Goal: Task Accomplishment & Management: Use online tool/utility

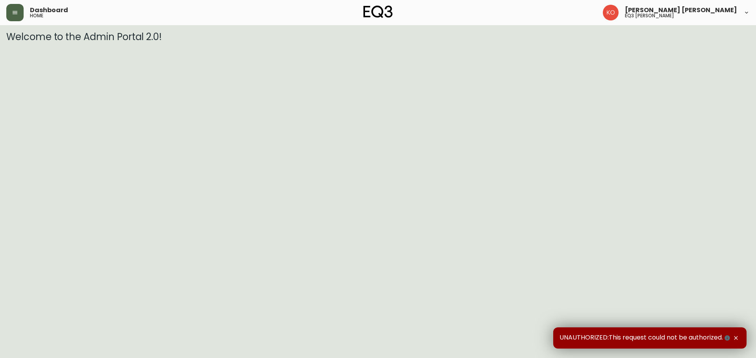
click at [20, 13] on button "button" at bounding box center [14, 12] width 17 height 17
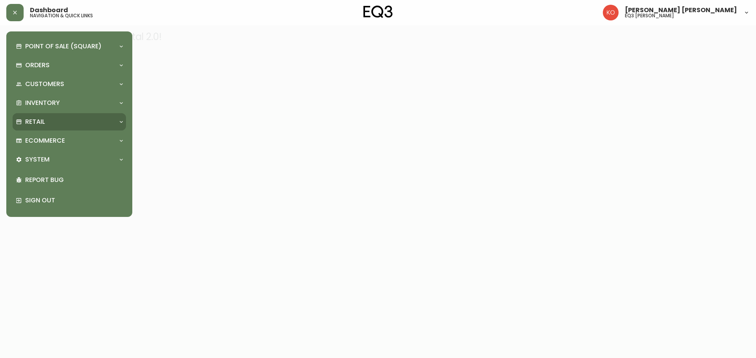
click at [49, 119] on div "Retail" at bounding box center [65, 122] width 99 height 9
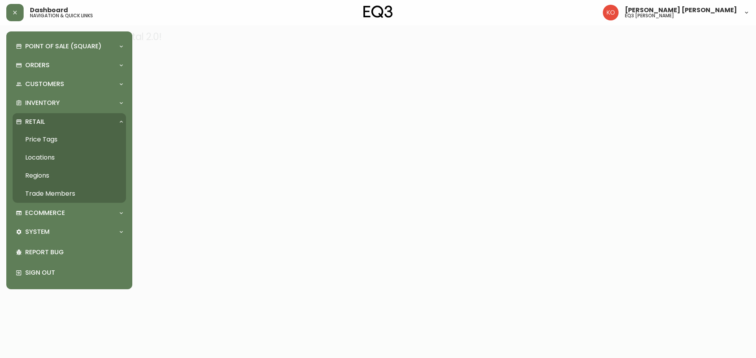
click at [49, 138] on link "Price Tags" at bounding box center [69, 140] width 113 height 18
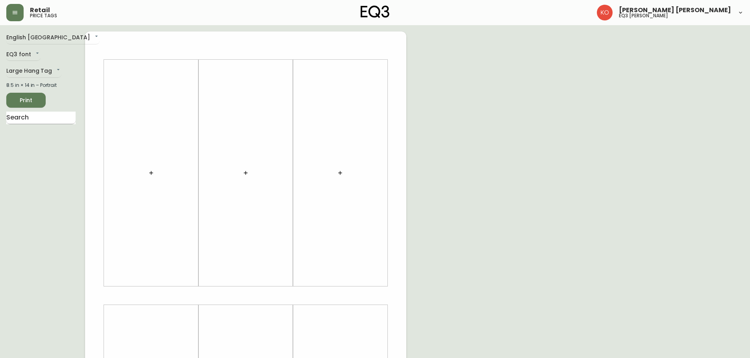
click at [31, 116] on input "text" at bounding box center [40, 118] width 69 height 13
click at [50, 114] on input "text" at bounding box center [40, 118] width 69 height 13
click at [47, 112] on input "text" at bounding box center [40, 118] width 69 height 13
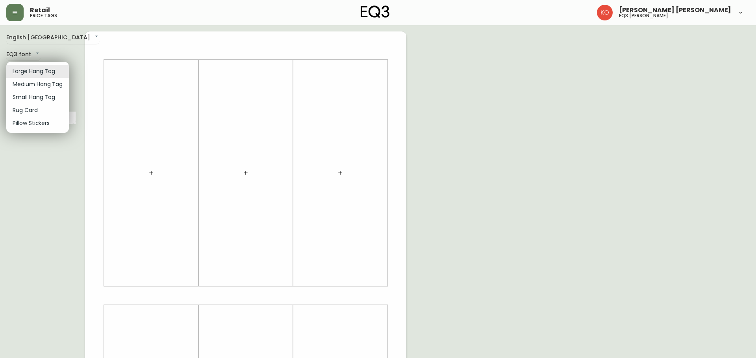
click at [28, 74] on body "Retail price tags [PERSON_NAME] [PERSON_NAME] eq3 laval - [PERSON_NAME] English…" at bounding box center [378, 280] width 756 height 560
click at [27, 67] on li "Large Hang Tag" at bounding box center [37, 71] width 63 height 13
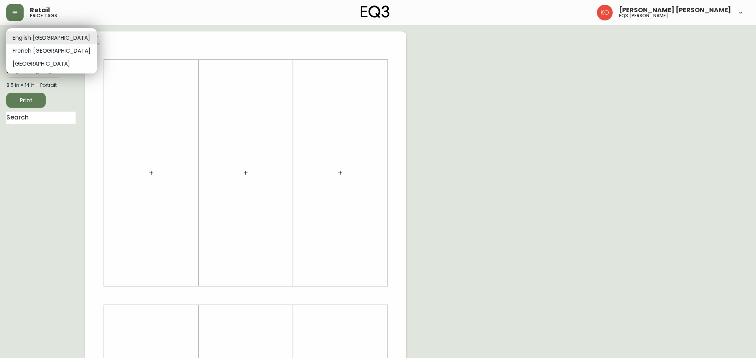
click at [26, 37] on body "Retail price tags [PERSON_NAME] [PERSON_NAME] eq3 laval - [PERSON_NAME] English…" at bounding box center [378, 280] width 756 height 560
click at [34, 50] on li "French [GEOGRAPHIC_DATA]" at bounding box center [51, 50] width 91 height 13
type input "fr_CA"
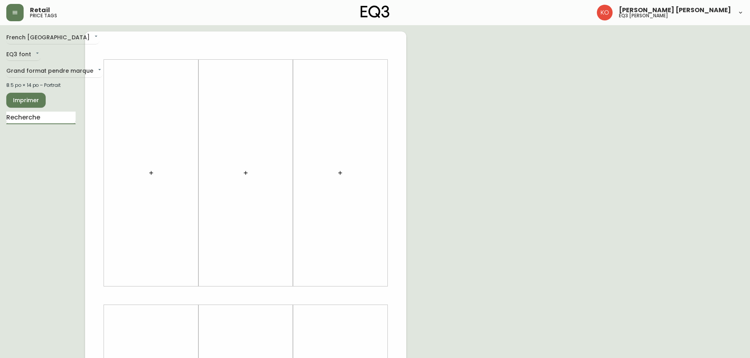
click at [39, 116] on input "text" at bounding box center [40, 118] width 69 height 13
type input "LIT"
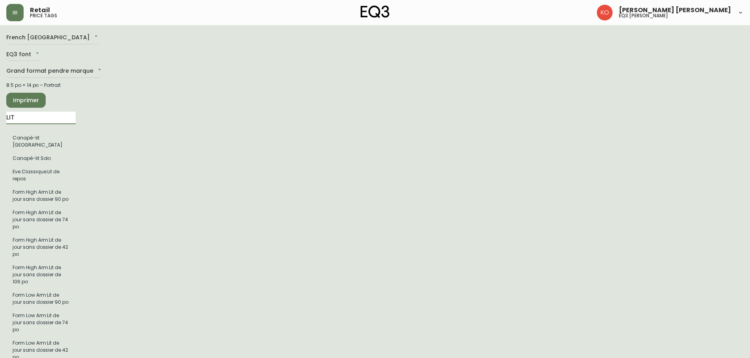
drag, startPoint x: 20, startPoint y: 122, endPoint x: 4, endPoint y: 116, distance: 17.0
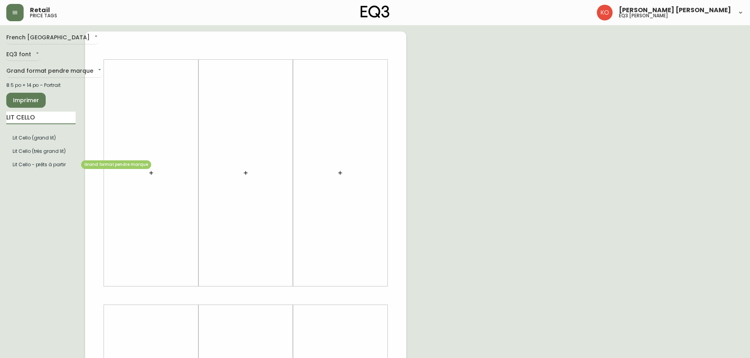
type input "LIT CELLO"
click at [40, 162] on li "Lit Cello - prêts à partir" at bounding box center [40, 164] width 69 height 13
drag, startPoint x: 53, startPoint y: 118, endPoint x: 0, endPoint y: 142, distance: 57.9
click at [0, 142] on main "French Canada fr_CA EQ3 font EQ3 Grand format pendre marque large 8.5 po × 14 p…" at bounding box center [375, 292] width 750 height 535
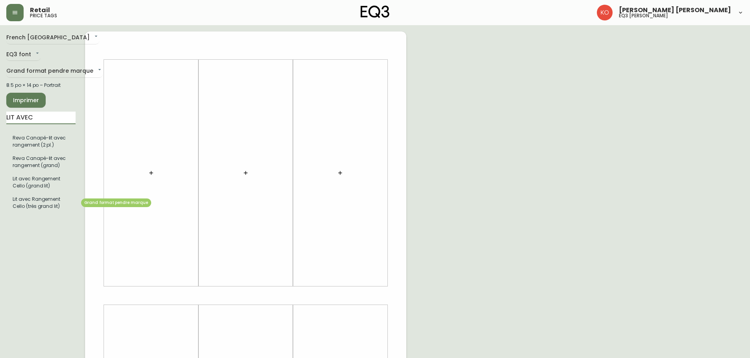
type input "LIT AVEC"
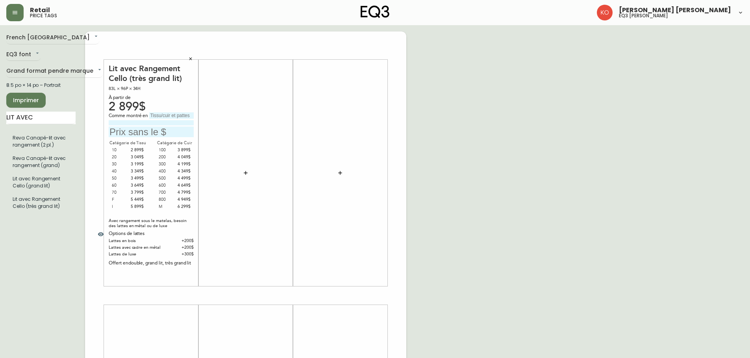
click at [159, 129] on input "text" at bounding box center [151, 132] width 85 height 11
click at [166, 113] on input "text" at bounding box center [171, 116] width 44 height 6
type input "[PERSON_NAME]"
click at [170, 126] on div "Comme montré en [PERSON_NAME]" at bounding box center [151, 125] width 85 height 25
click at [120, 134] on input "text" at bounding box center [151, 132] width 85 height 11
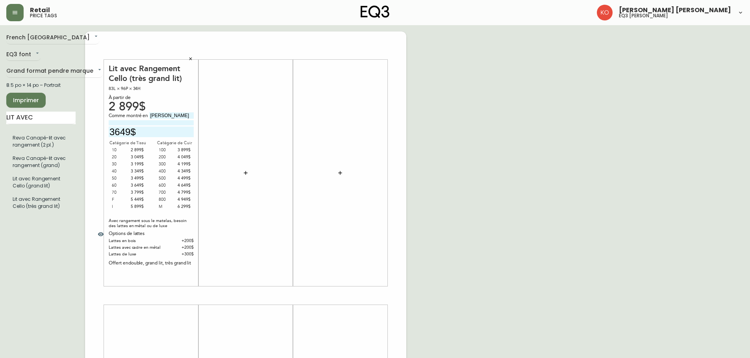
type input "3649$"
click at [172, 98] on div "À partir de" at bounding box center [151, 97] width 85 height 7
click at [164, 115] on input "[PERSON_NAME]" at bounding box center [171, 116] width 44 height 6
type input "[PERSON_NAME]"
click at [20, 98] on span "Imprimer" at bounding box center [26, 101] width 27 height 10
